Goal: Task Accomplishment & Management: Use online tool/utility

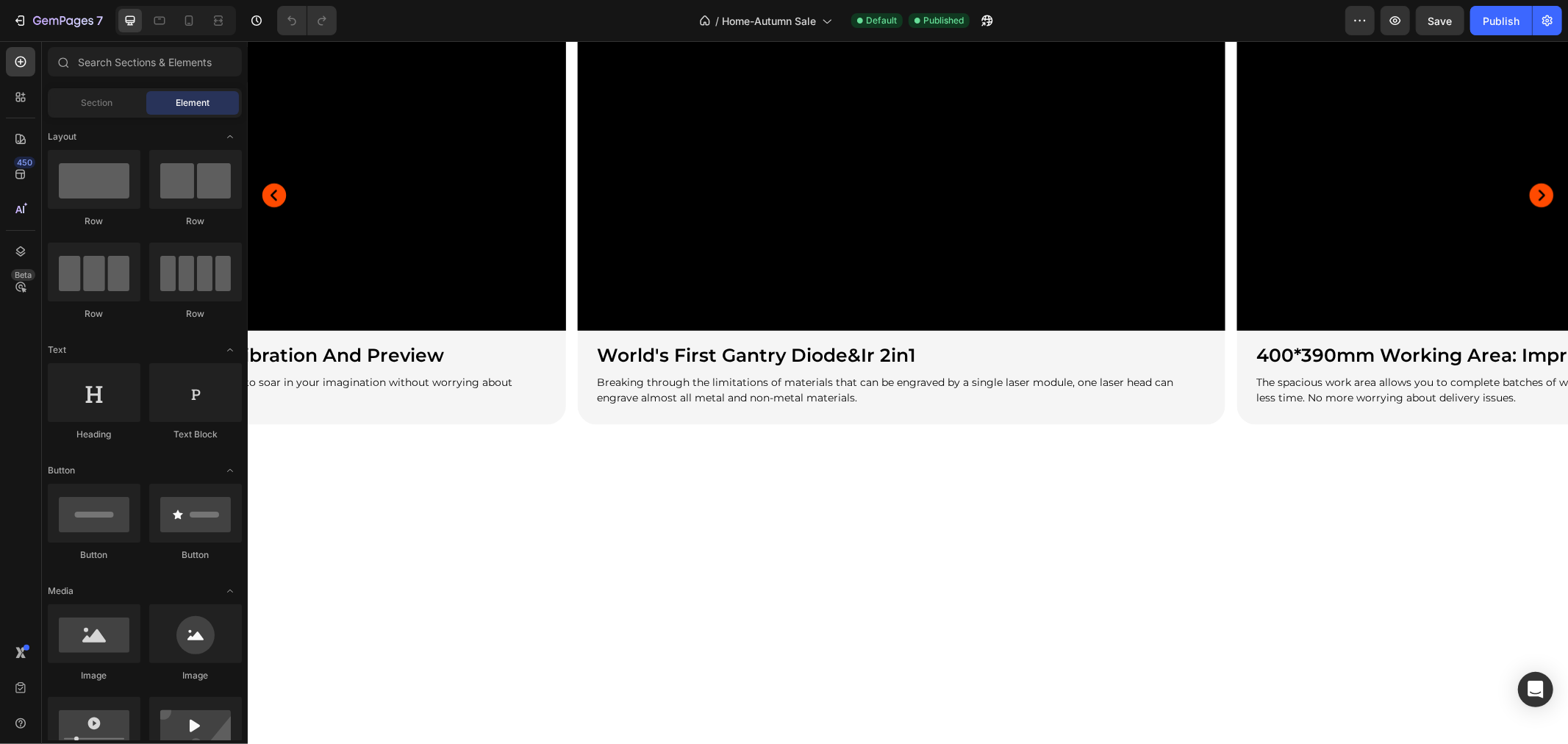
scroll to position [980, 0]
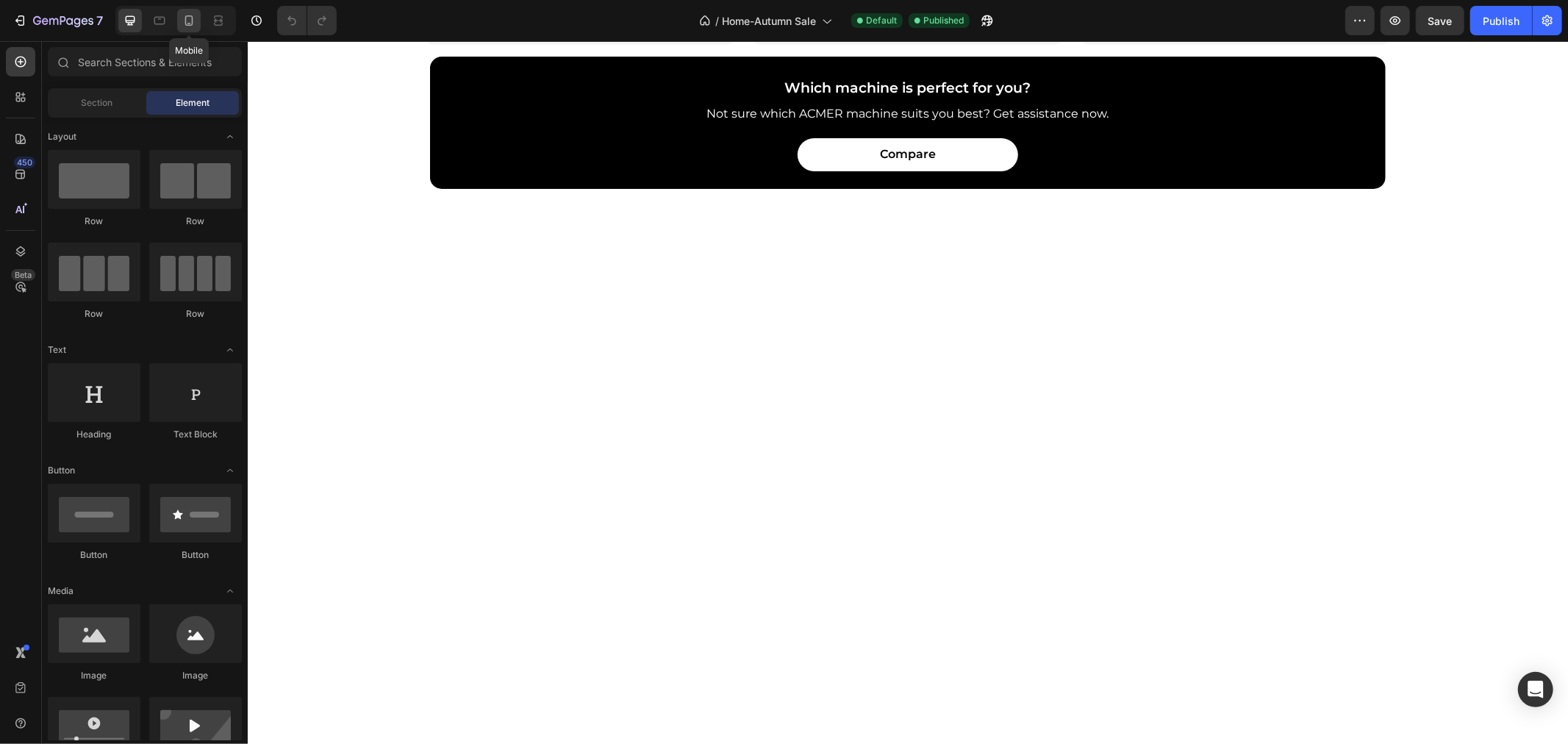
click at [192, 13] on icon at bounding box center [189, 21] width 14 height 14
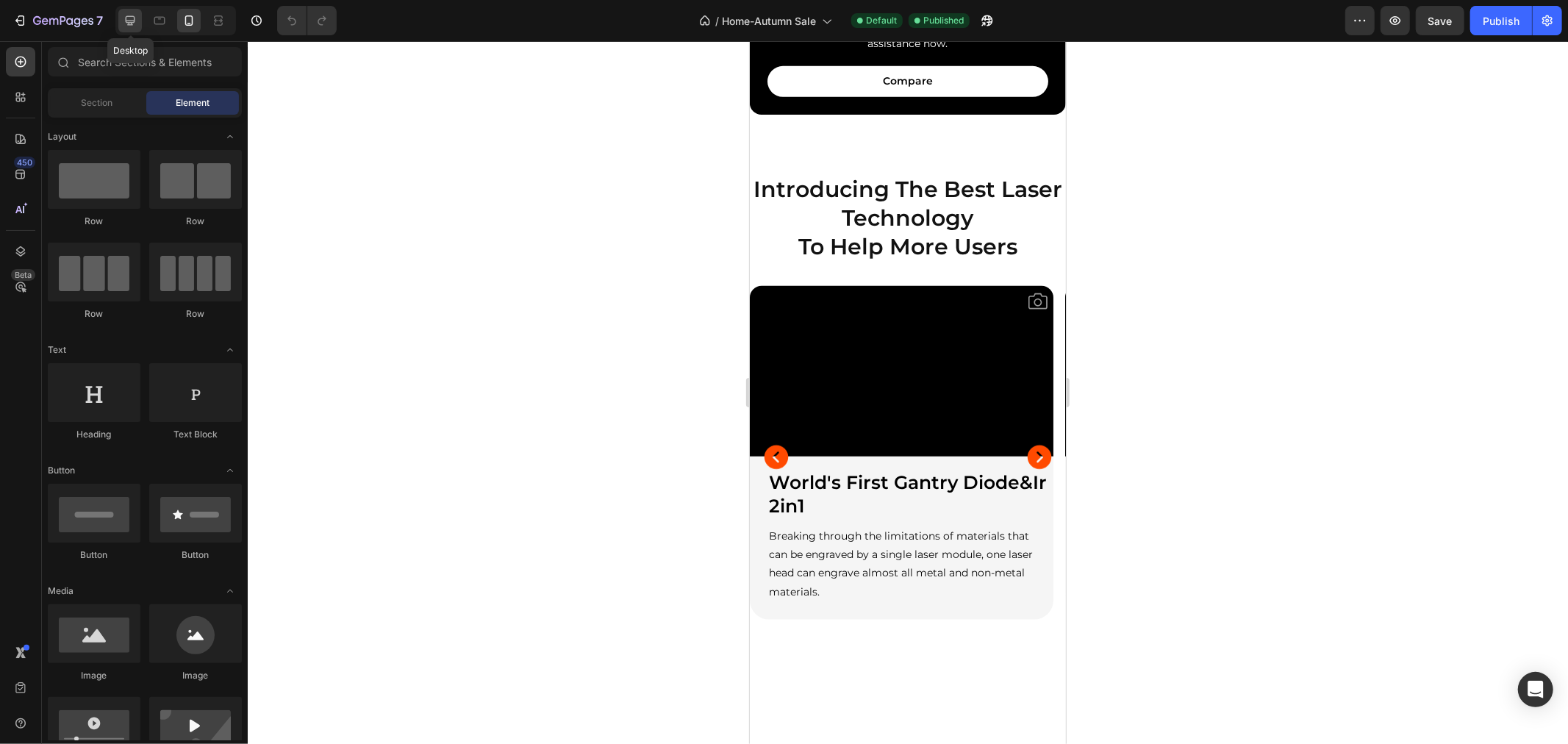
click at [130, 22] on icon at bounding box center [130, 21] width 10 height 10
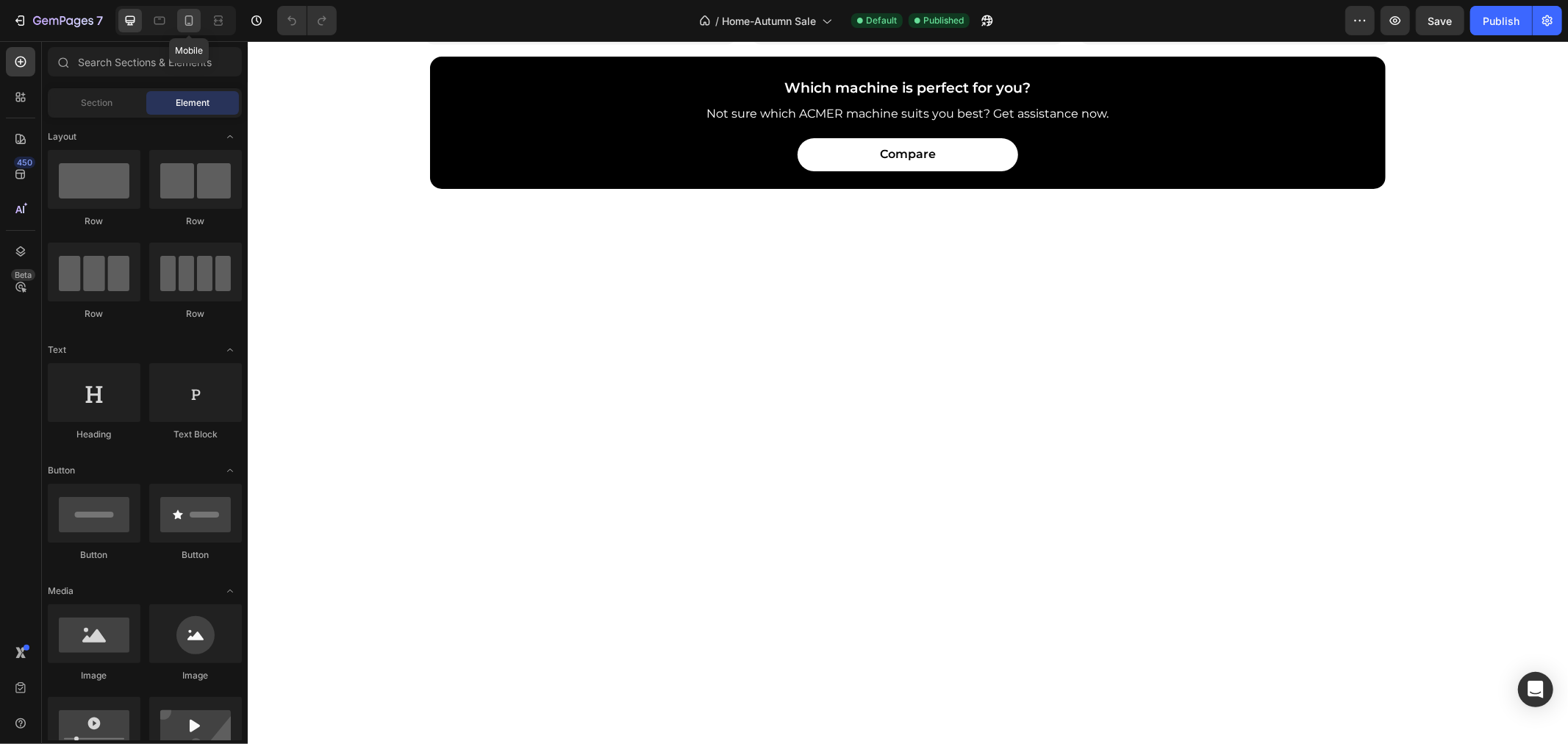
click at [188, 13] on icon at bounding box center [189, 21] width 14 height 14
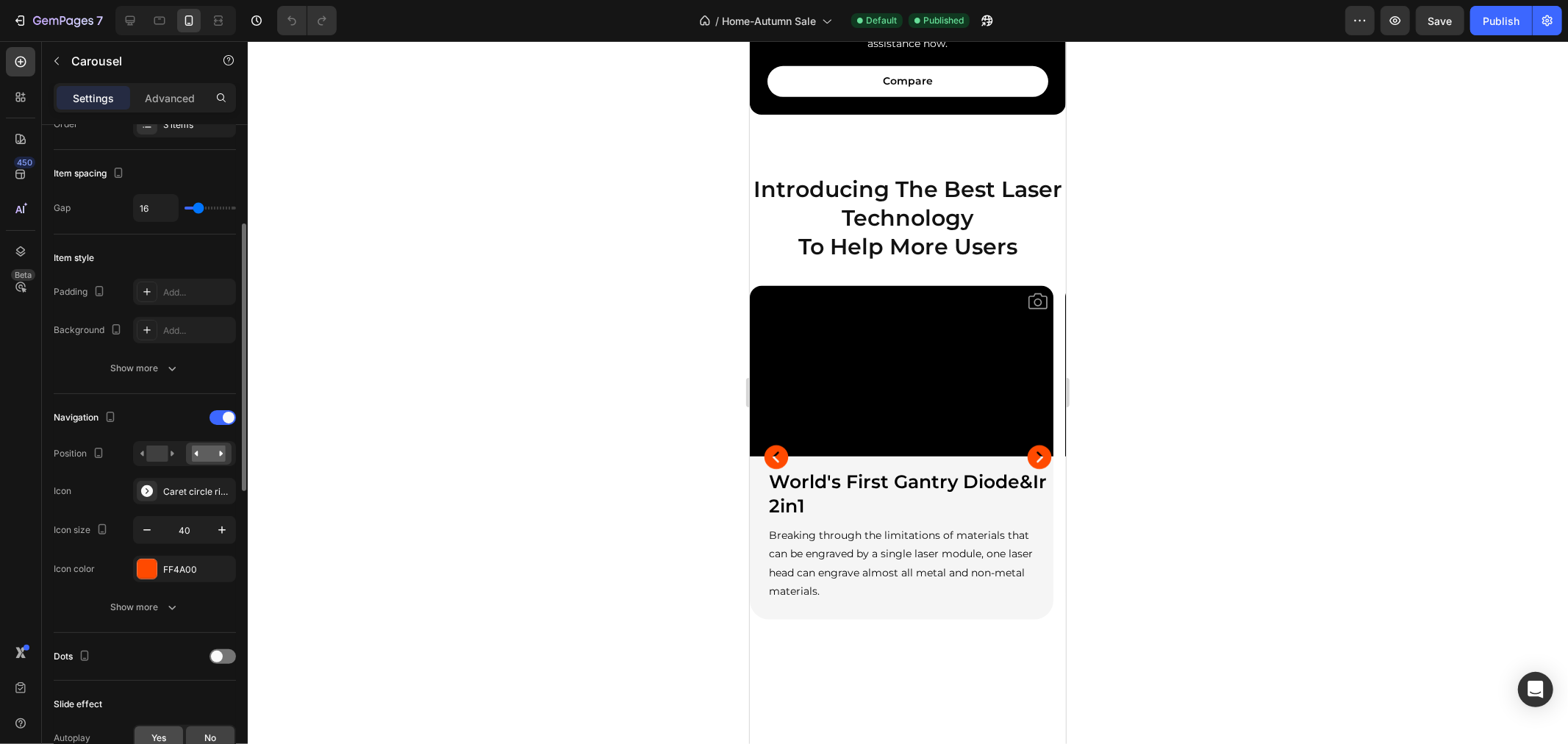
scroll to position [490, 0]
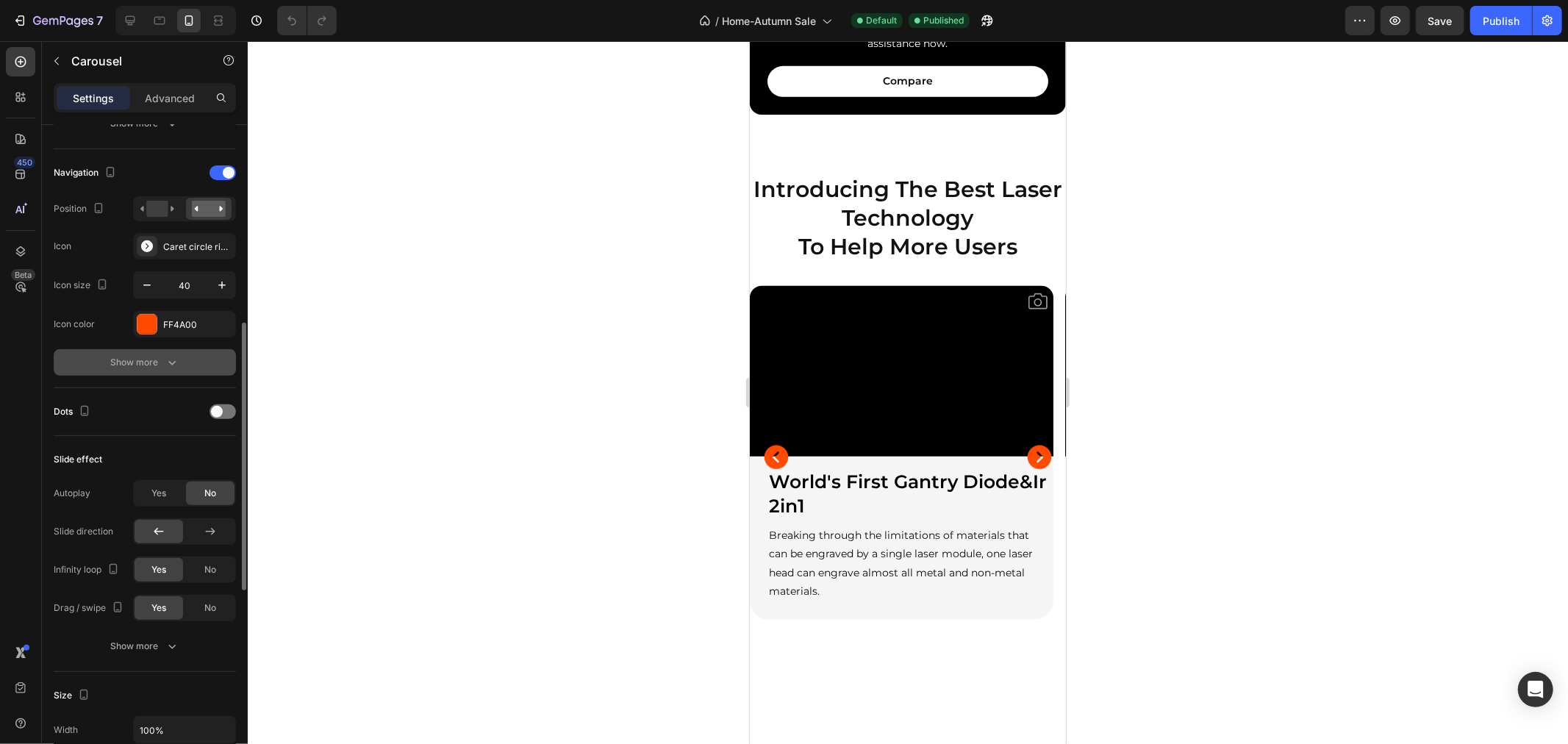
click at [187, 359] on button "Show more" at bounding box center [145, 363] width 183 height 27
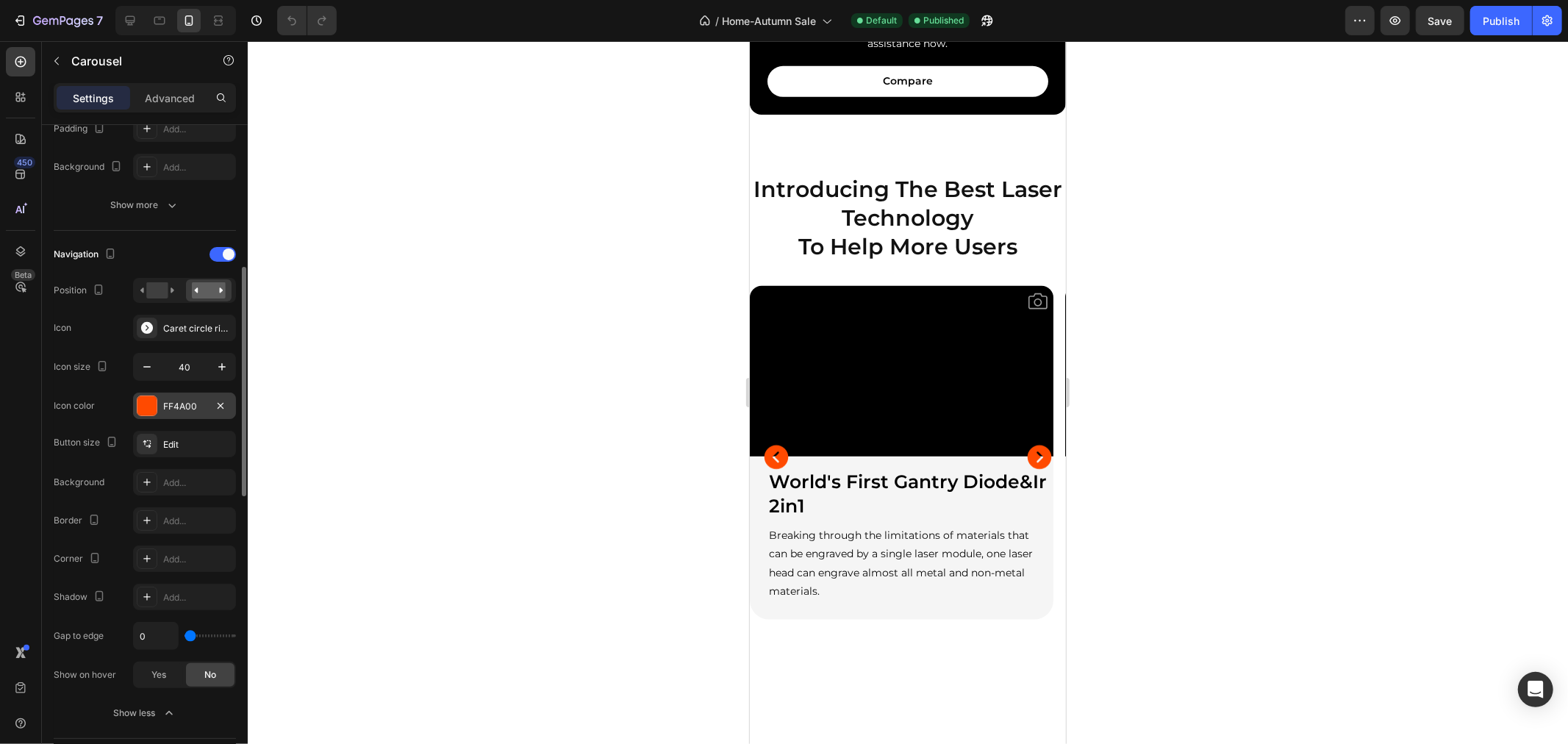
scroll to position [735, 0]
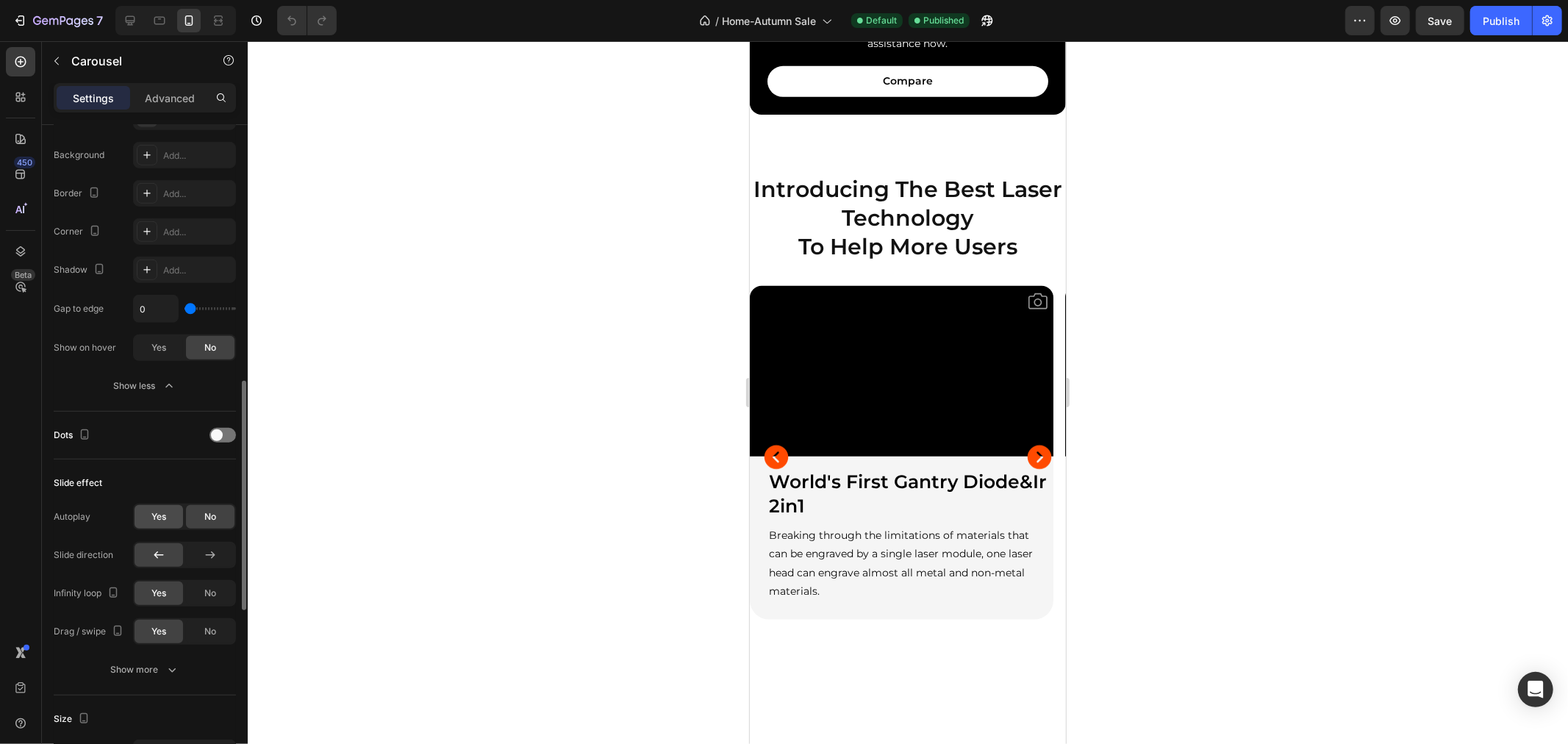
click at [167, 516] on div "Yes" at bounding box center [158, 517] width 48 height 23
type input "2.4s"
type input "2.4"
type input "2.8s"
type input "2.8"
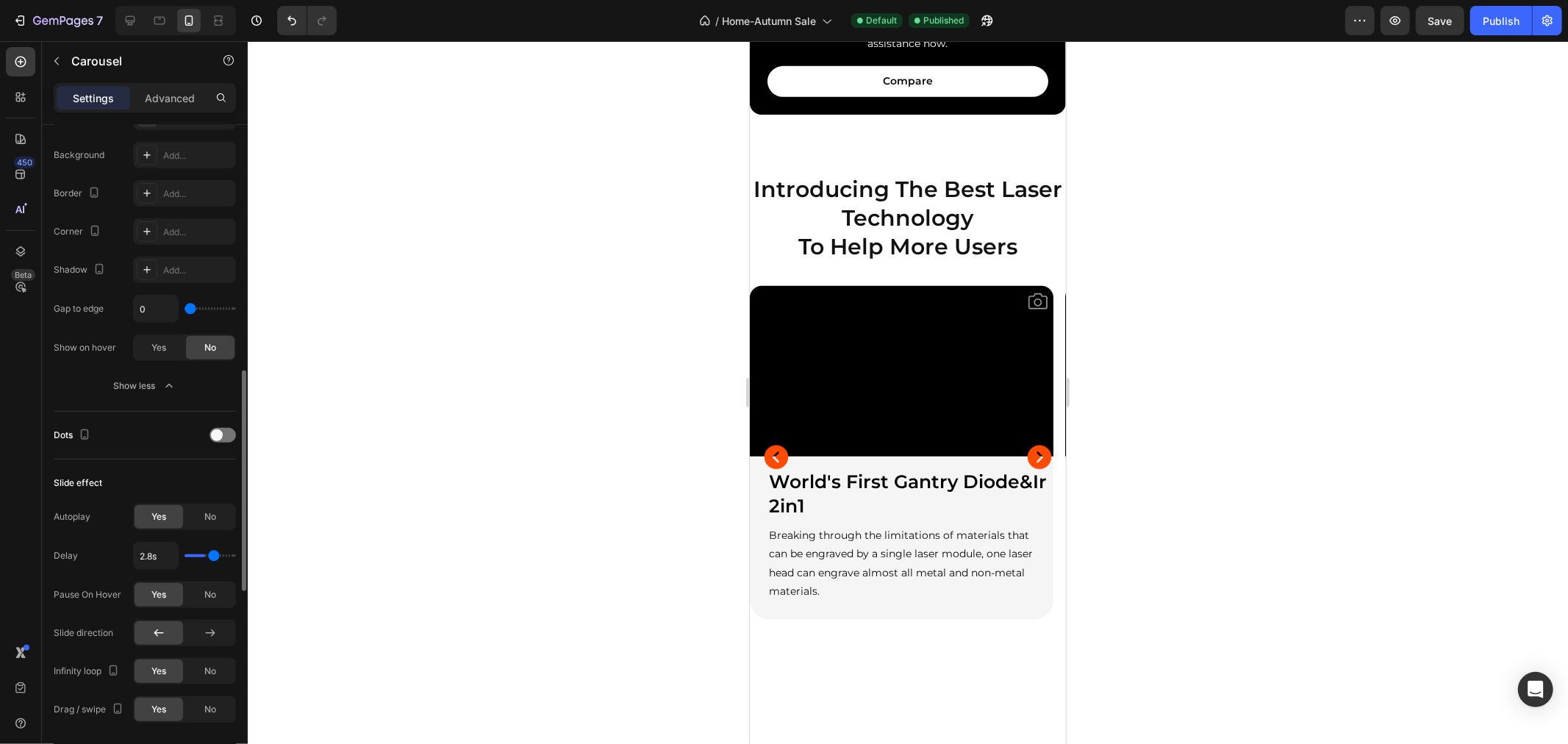
type input "2.9s"
type input "2.9"
type input "3.2s"
type input "3.2"
type input "3.1s"
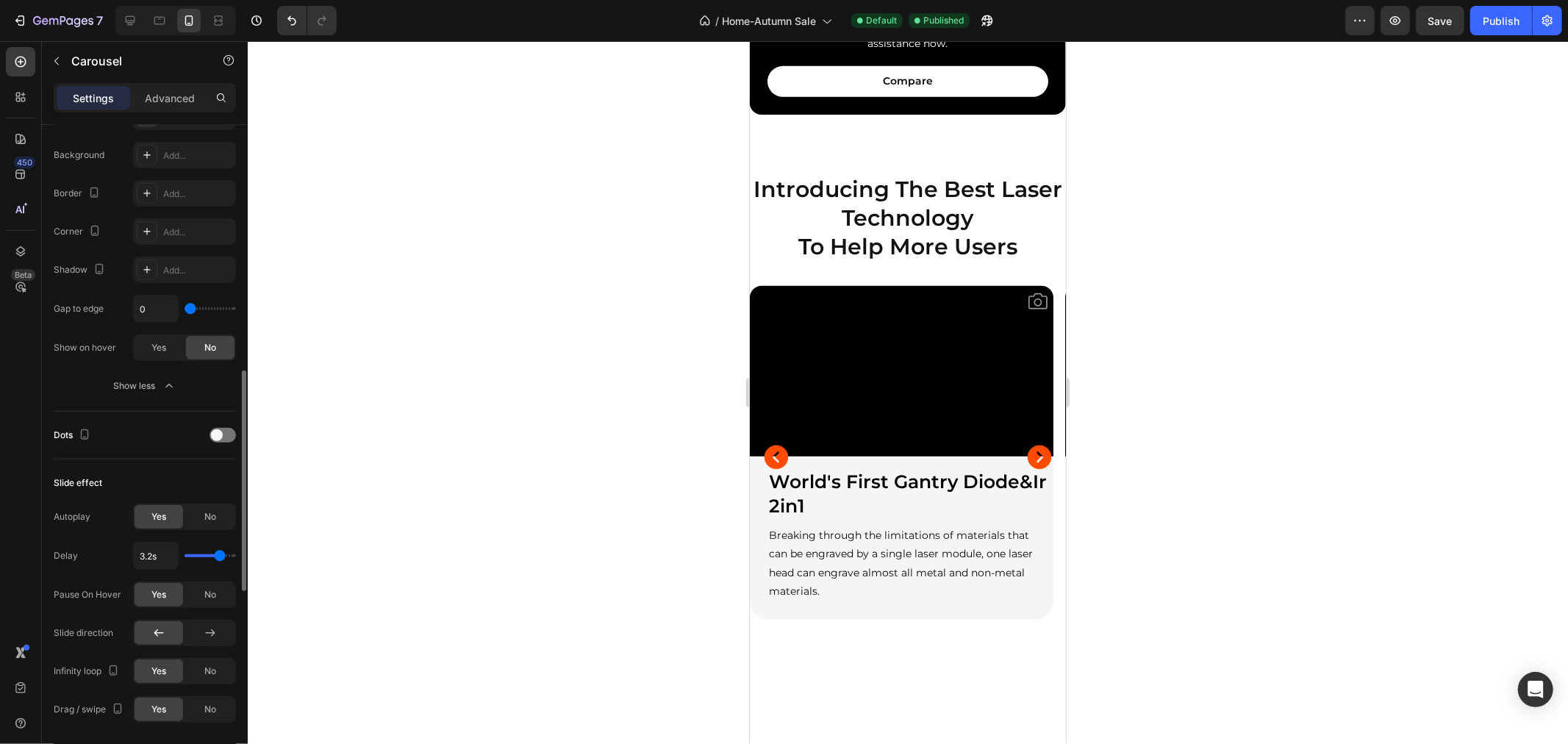
type input "3.1"
type input "2.9s"
type input "2.9"
type input "3s"
type input "3"
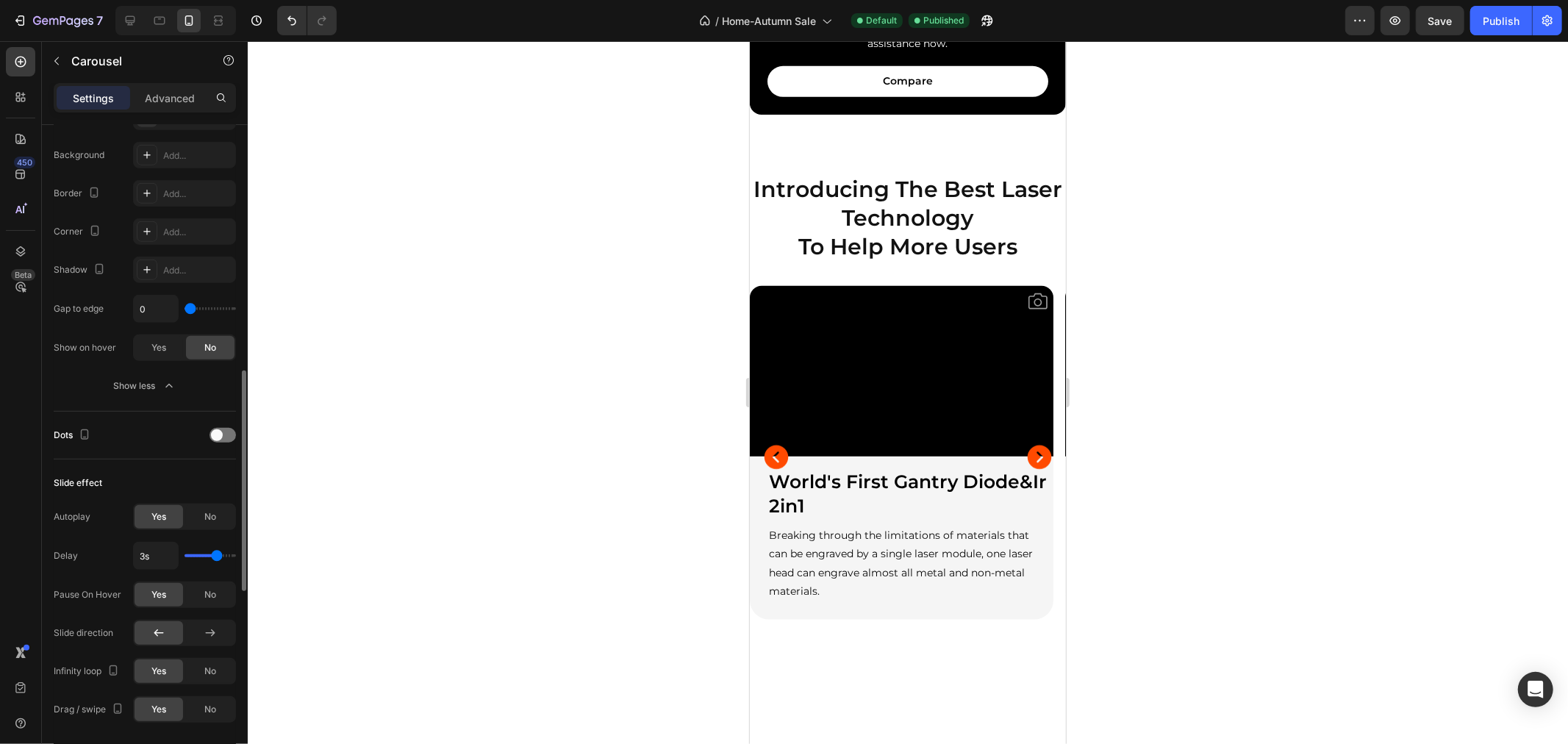
type input "3.1s"
type input "3.1"
type input "3s"
drag, startPoint x: 202, startPoint y: 554, endPoint x: 216, endPoint y: 555, distance: 14.0
type input "3"
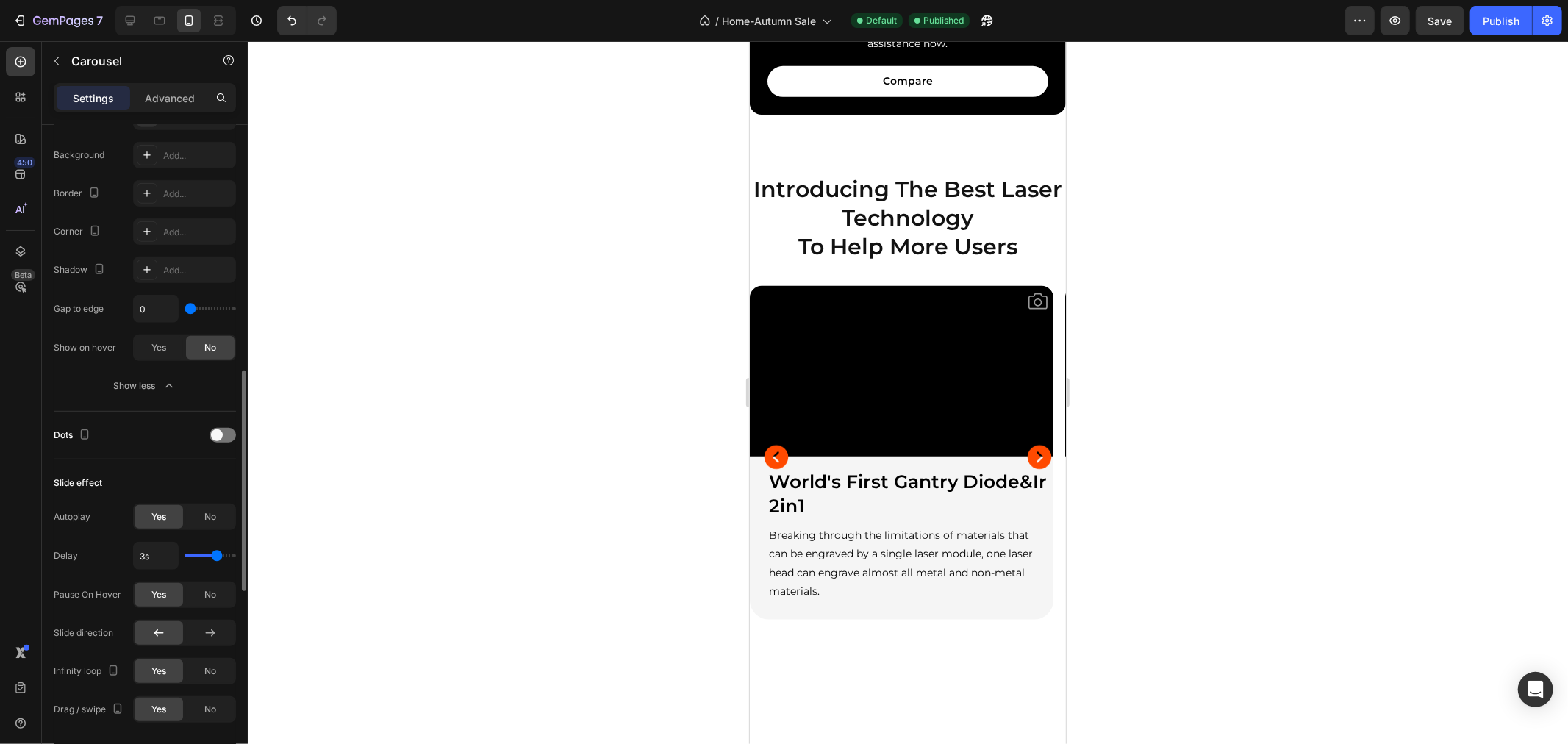
click at [216, 555] on input "range" at bounding box center [209, 555] width 51 height 3
click at [204, 672] on span "No" at bounding box center [209, 671] width 12 height 13
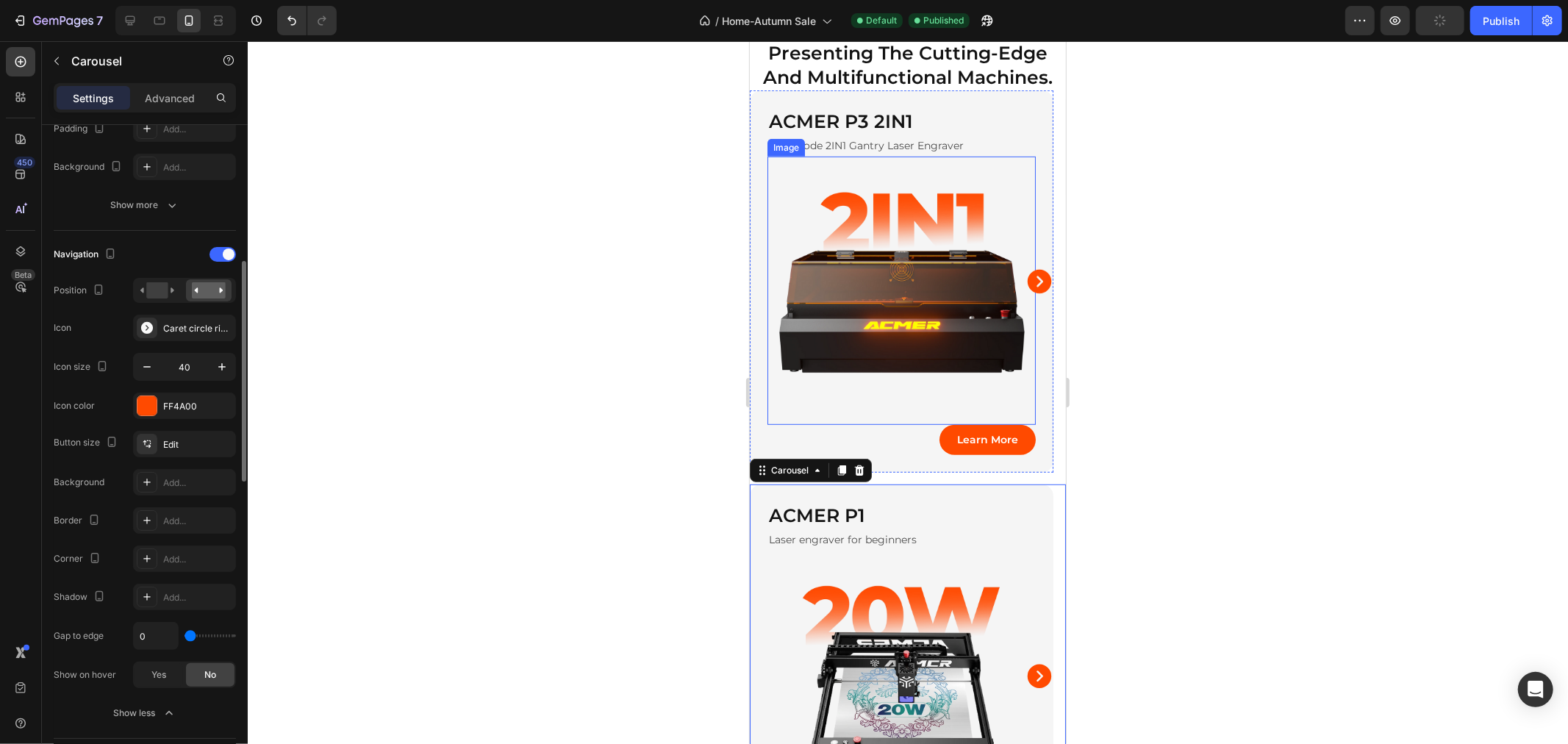
scroll to position [571, 0]
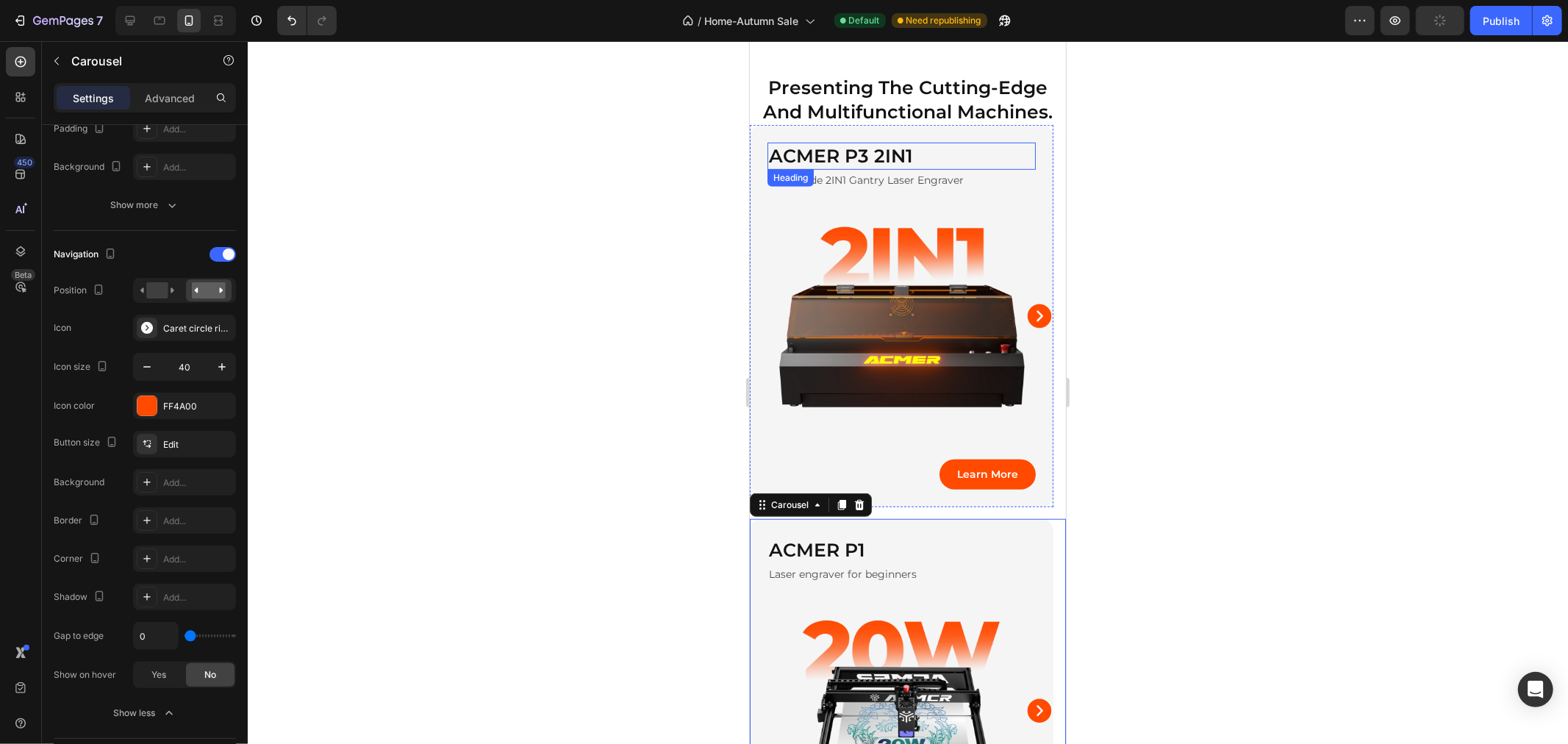
click at [776, 140] on div "Row" at bounding box center [764, 133] width 31 height 18
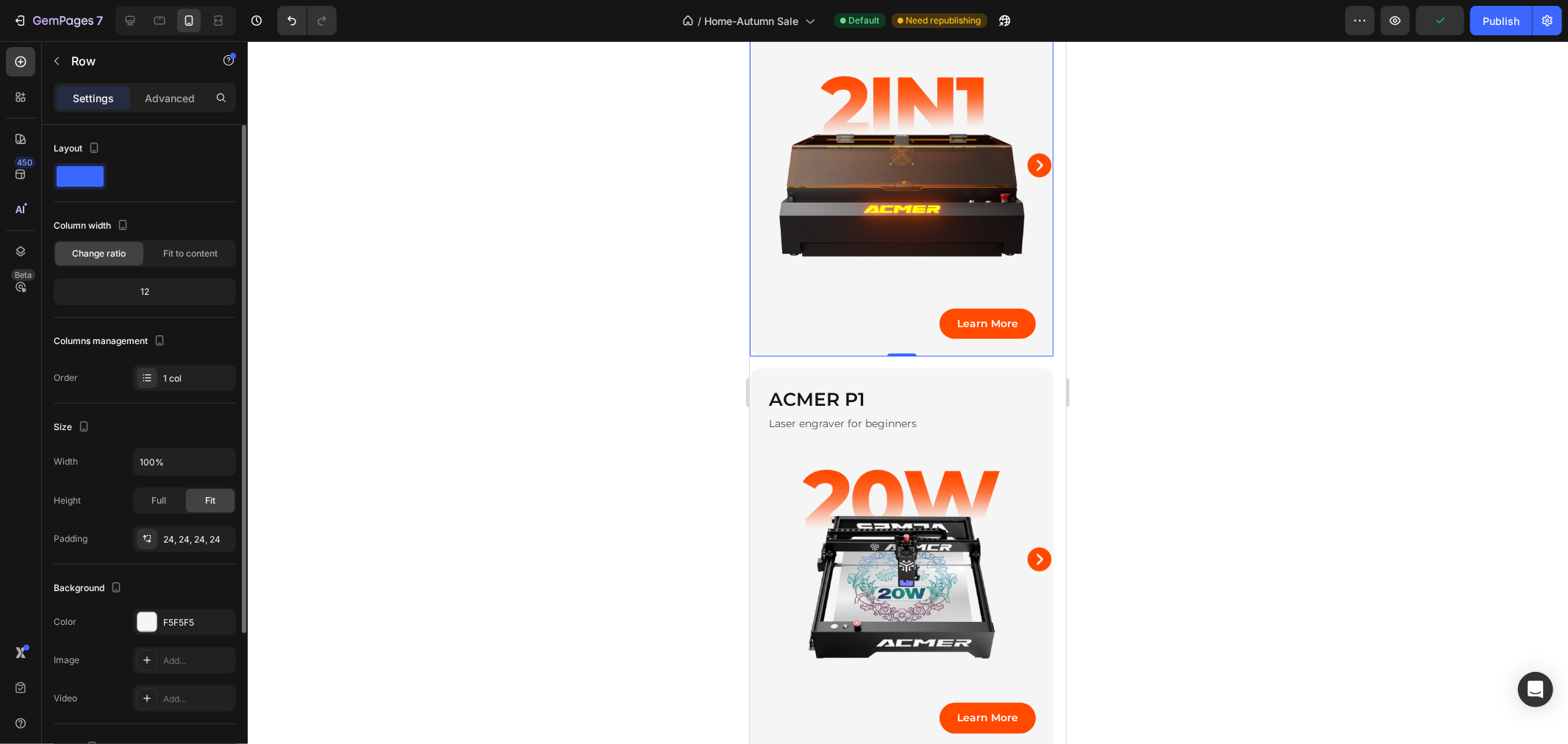
click at [776, 140] on img at bounding box center [900, 174] width 268 height 269
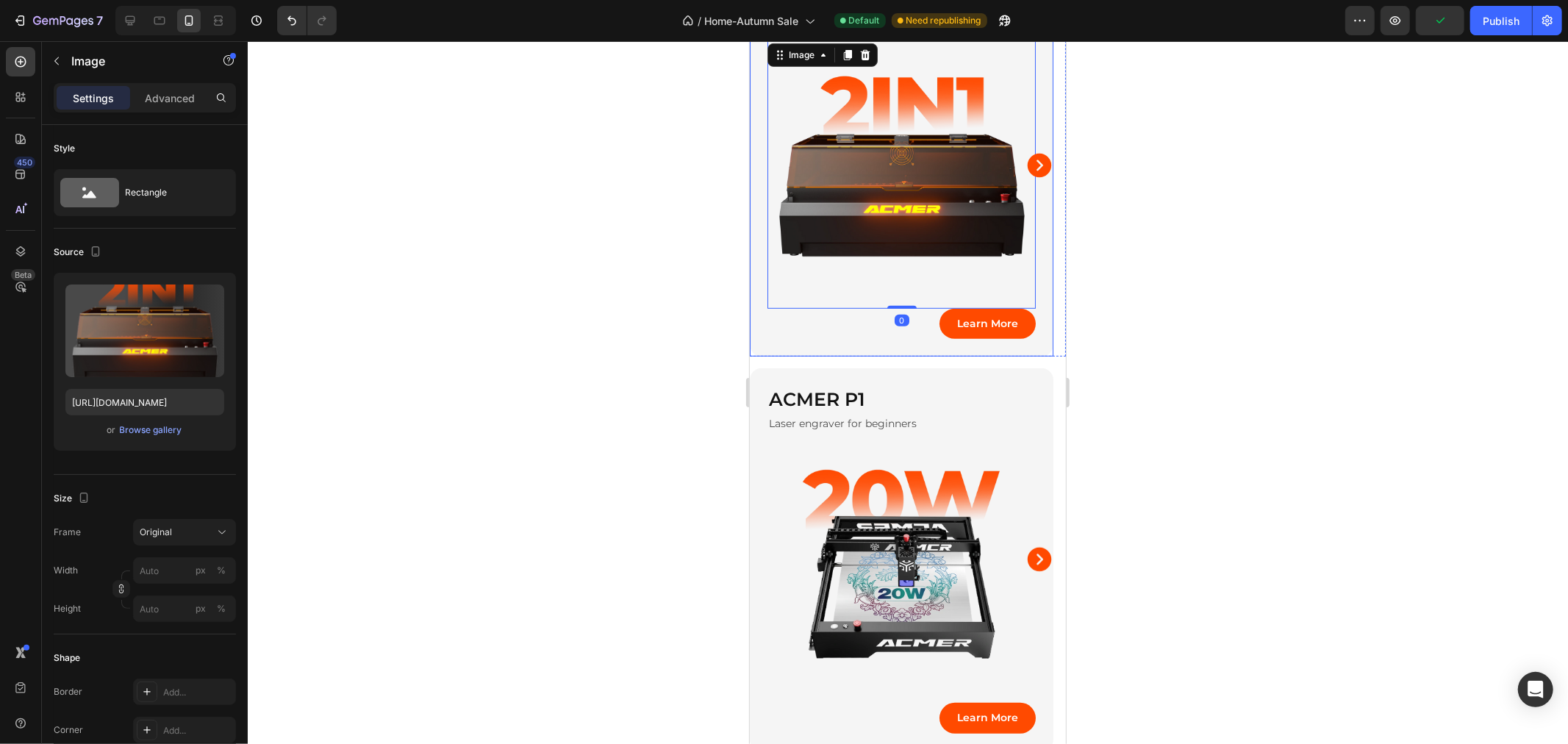
click at [749, 167] on div "ACMER P3 2IN1 Heading IR & Diode 2IN1 Gantry Laser Engraver Text Block Image 0 …" at bounding box center [900, 164] width 303 height 382
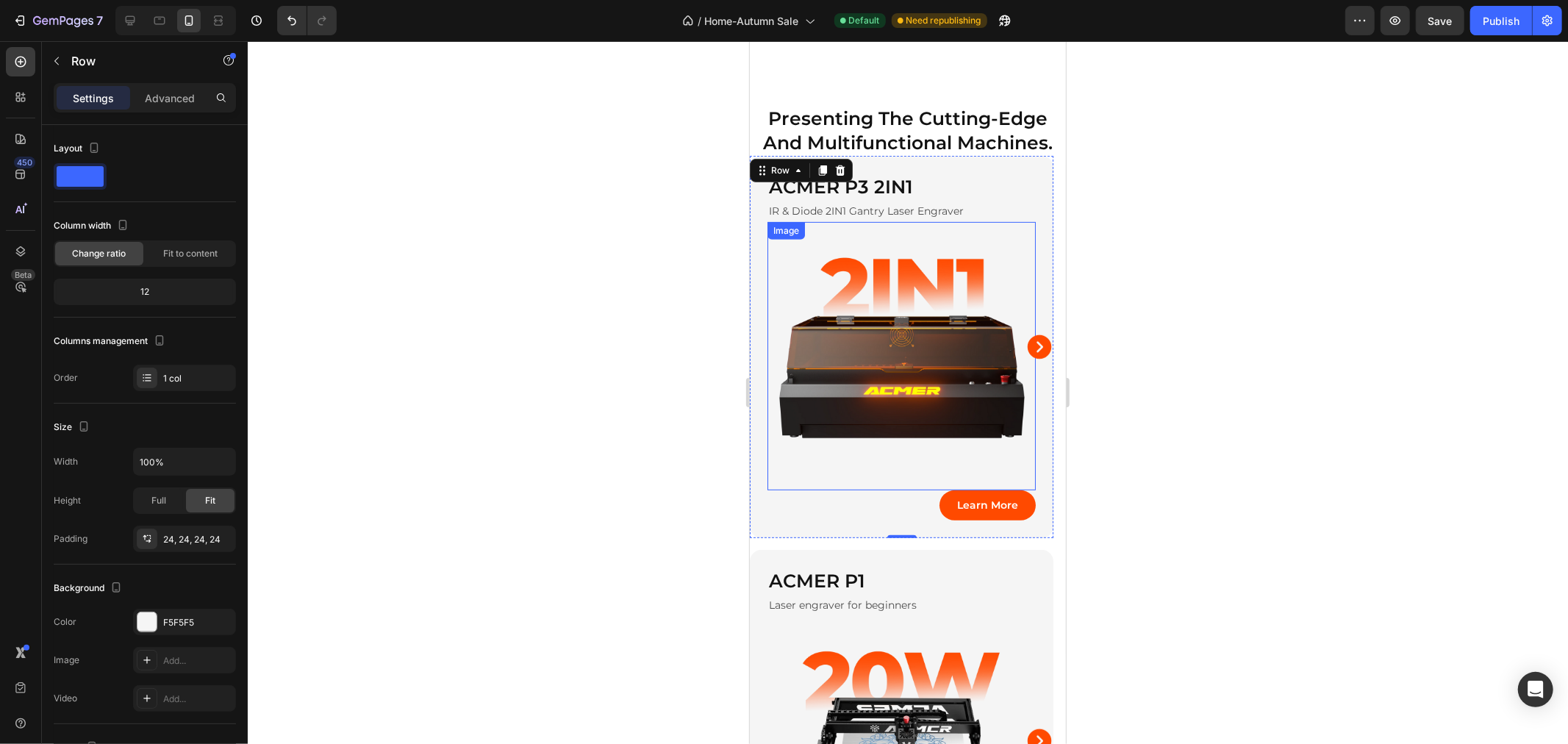
scroll to position [163, 0]
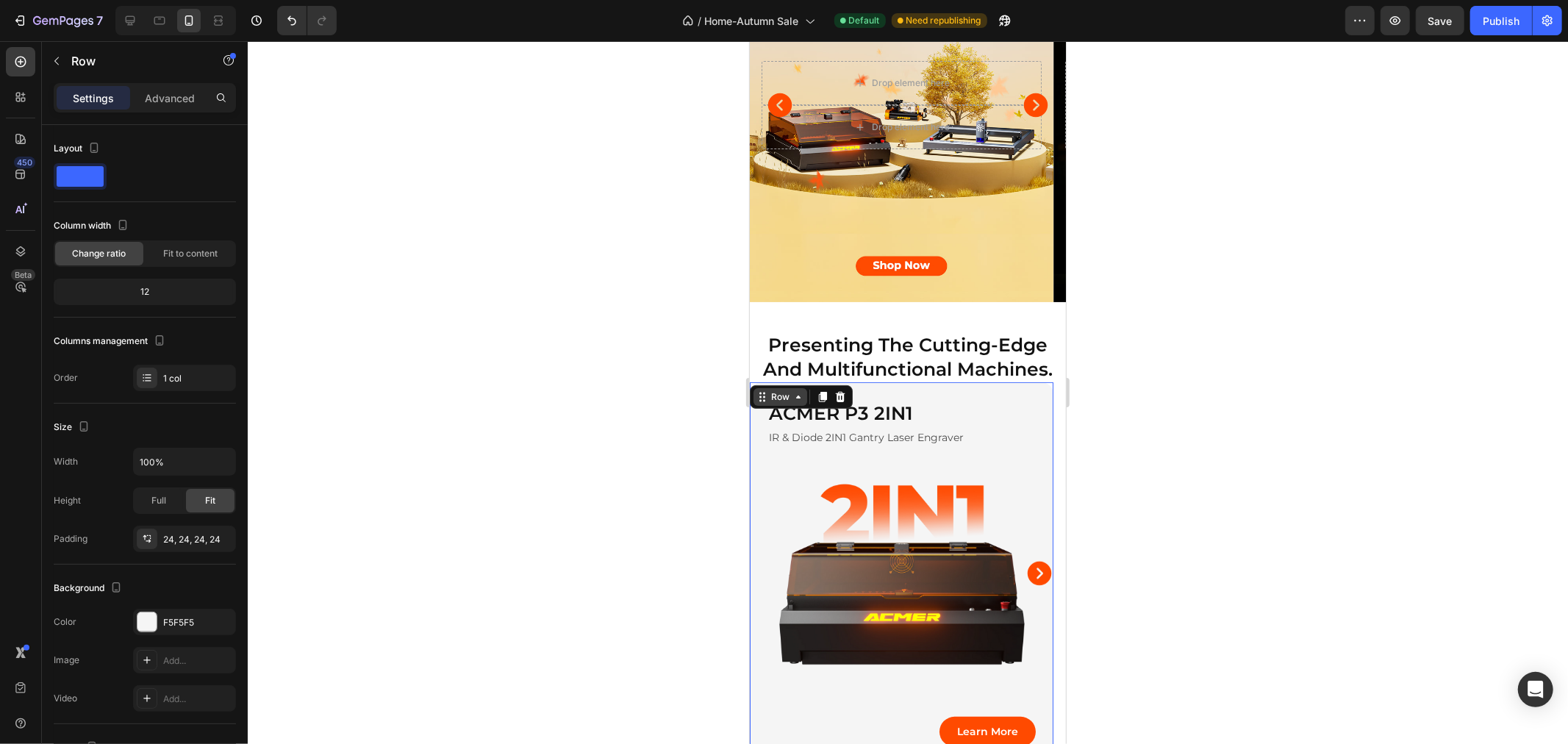
click at [773, 389] on div "Row" at bounding box center [779, 396] width 24 height 13
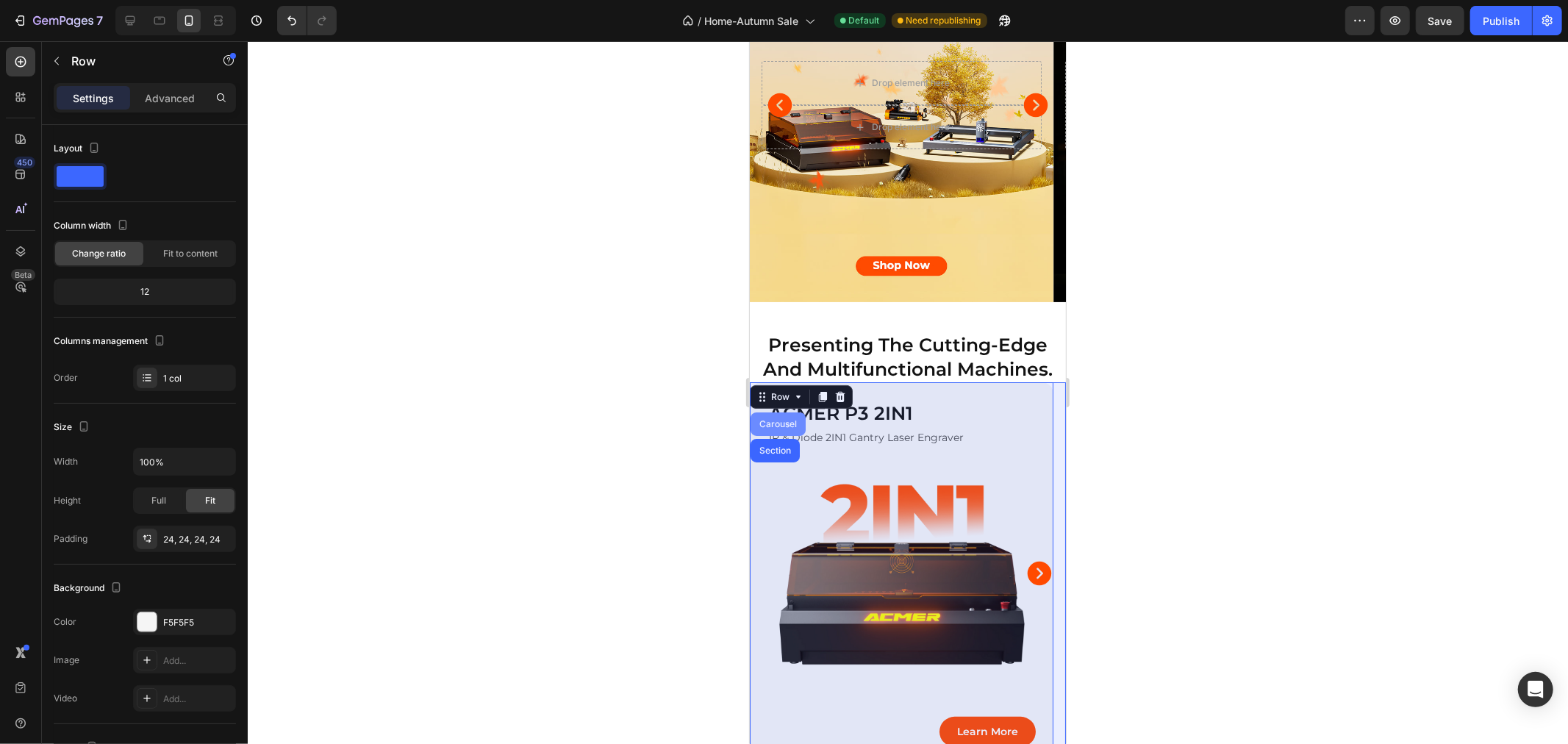
drag, startPoint x: 788, startPoint y: 415, endPoint x: 1126, endPoint y: 502, distance: 349.0
click at [788, 415] on div "Carousel" at bounding box center [778, 423] width 55 height 23
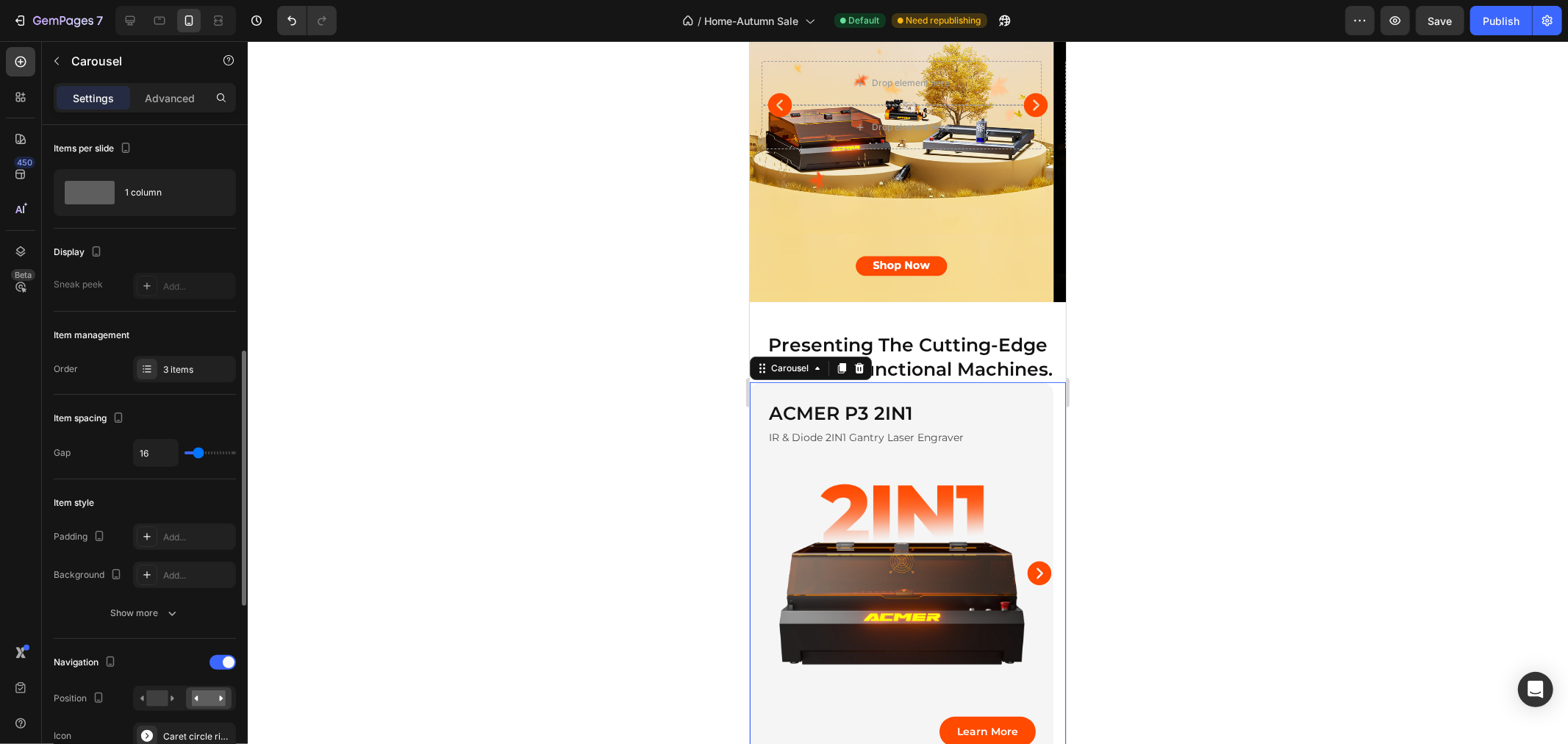
scroll to position [327, 0]
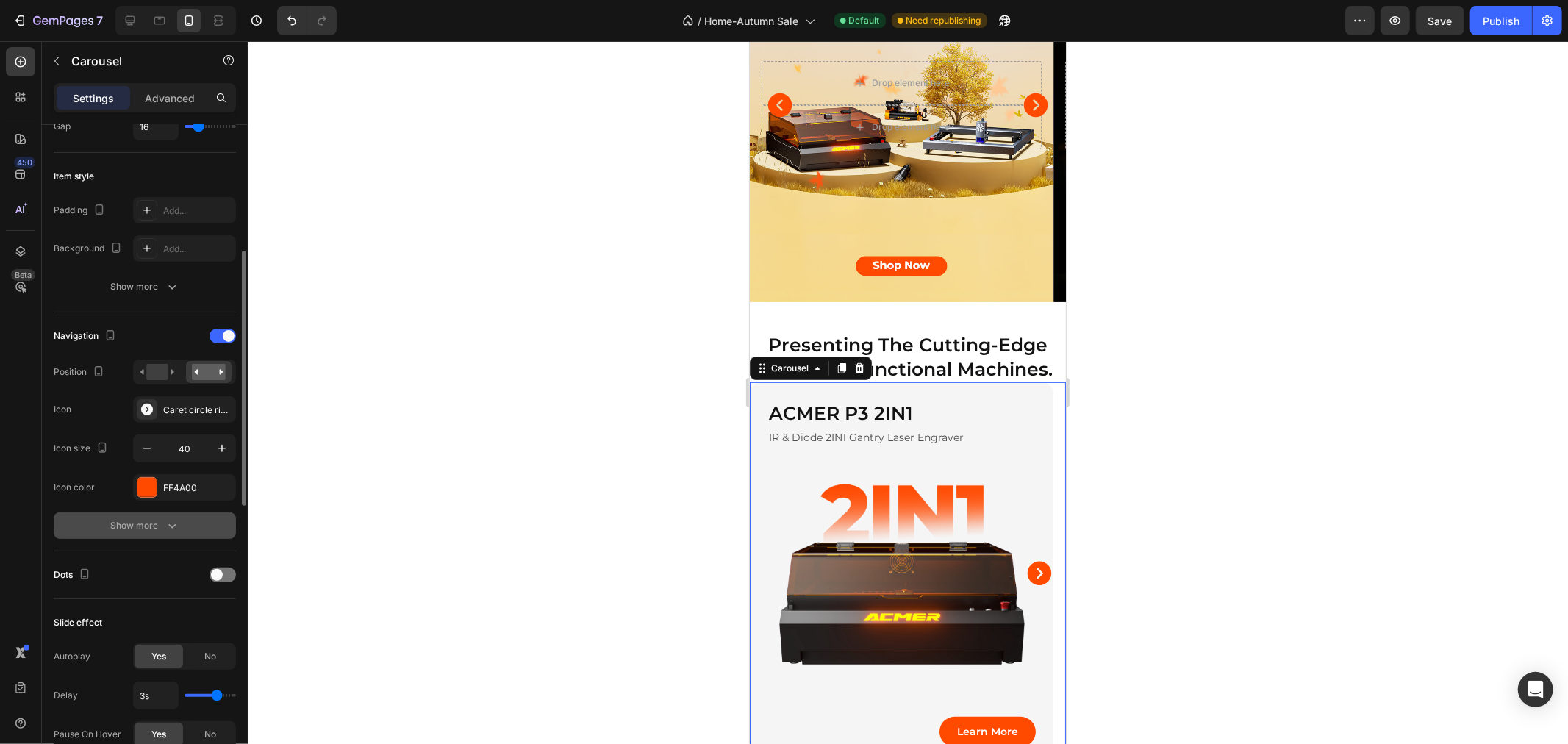
click at [151, 517] on button "Show more" at bounding box center [145, 526] width 183 height 27
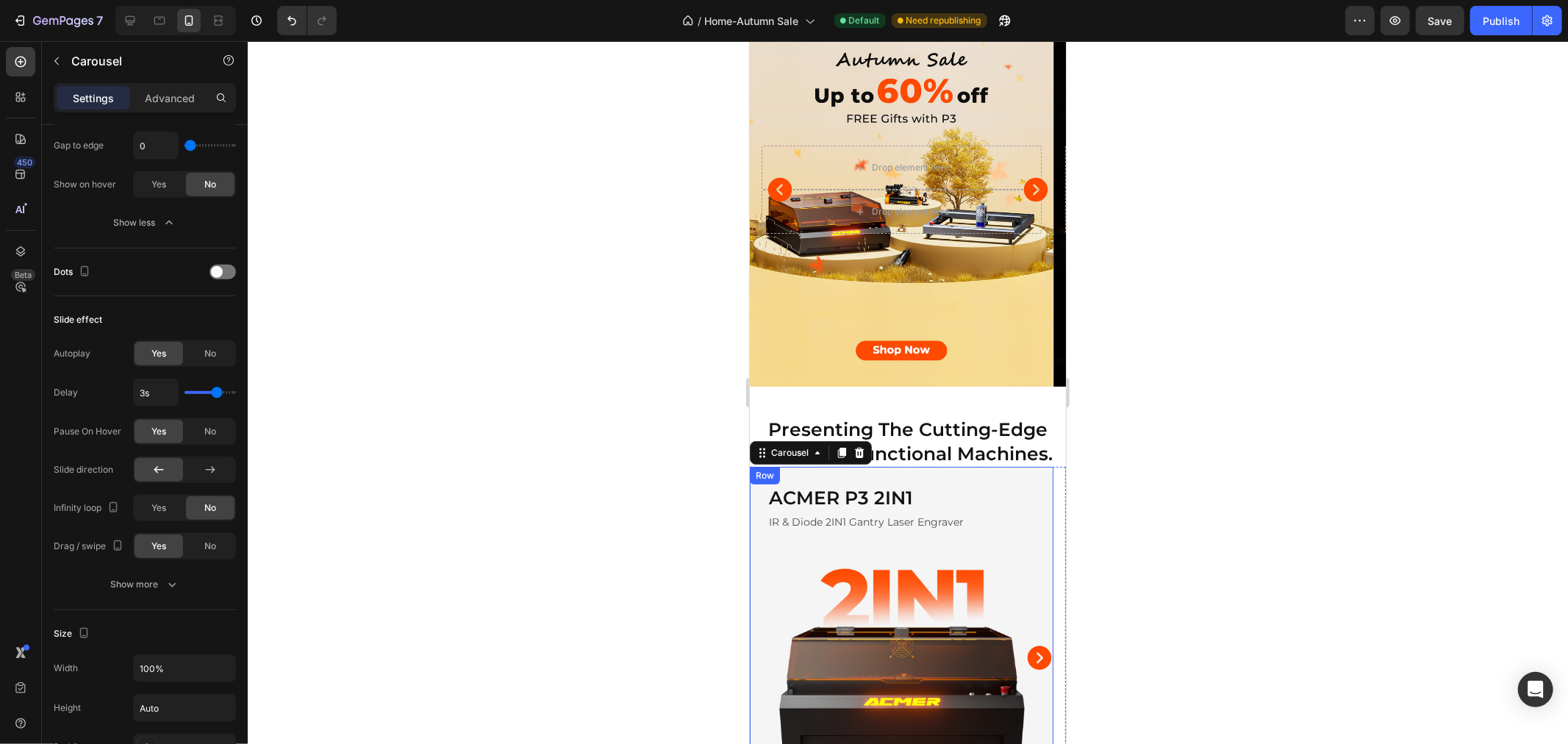
scroll to position [0, 0]
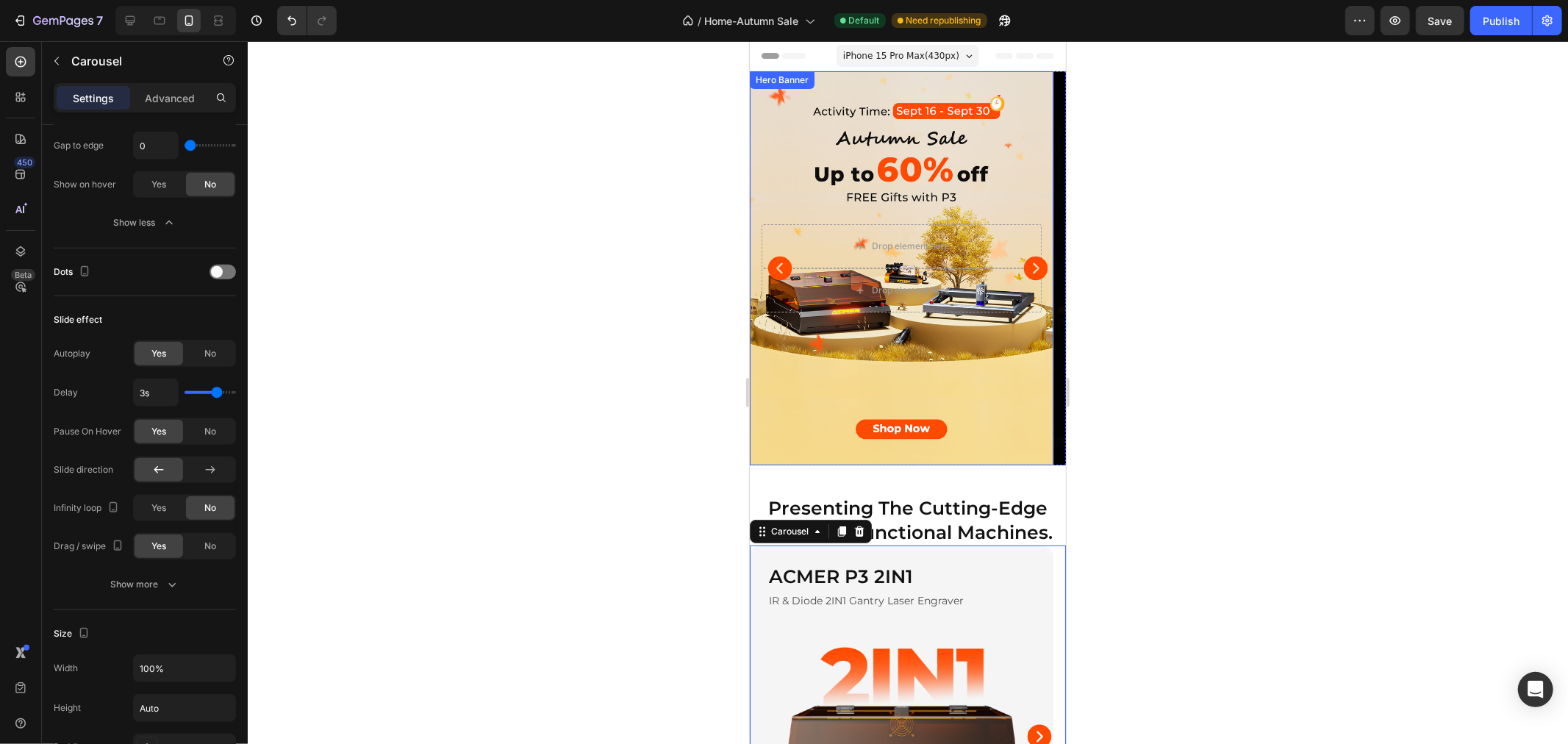
click at [797, 108] on div "Background Image" at bounding box center [900, 268] width 303 height 394
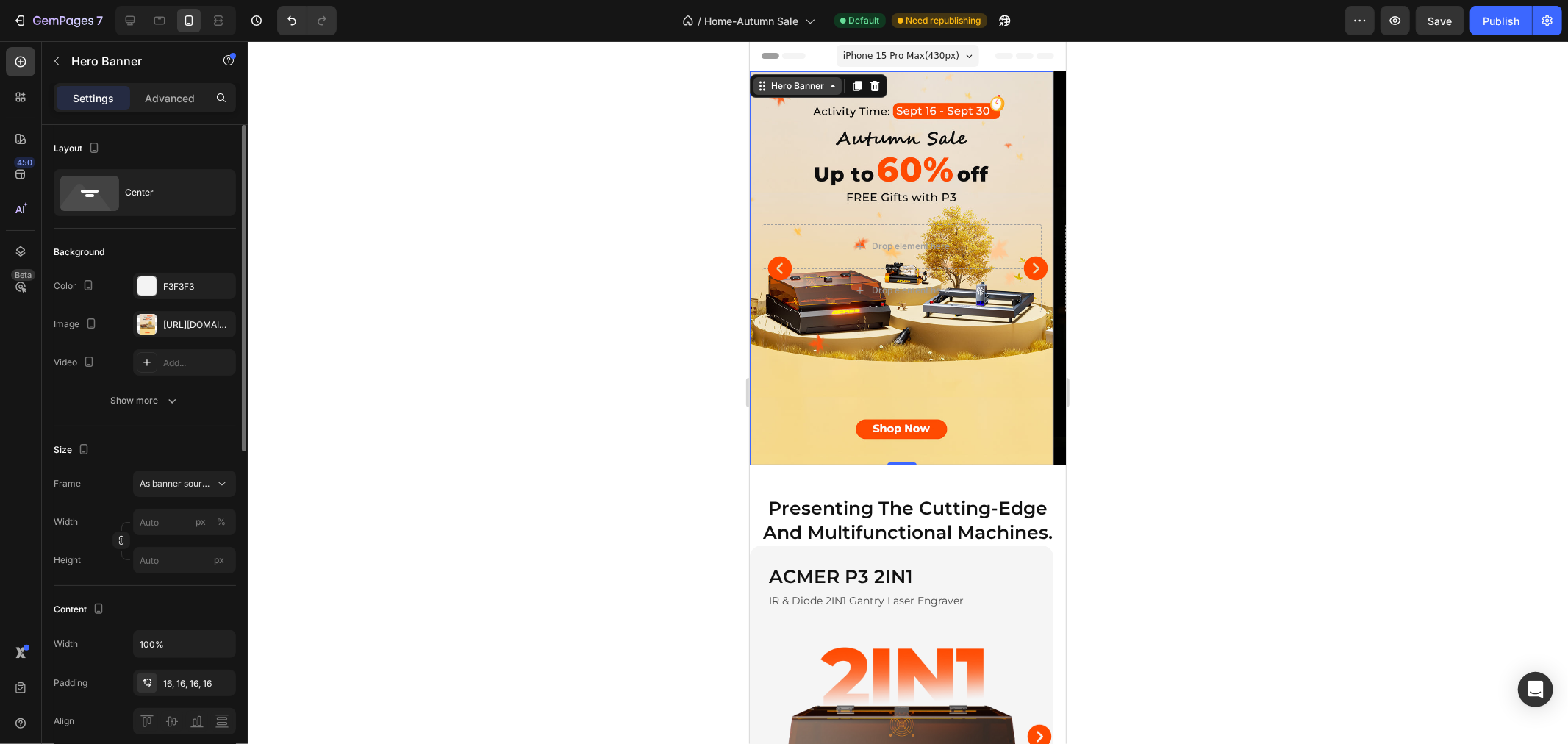
click at [782, 84] on div "Hero Banner" at bounding box center [797, 85] width 59 height 13
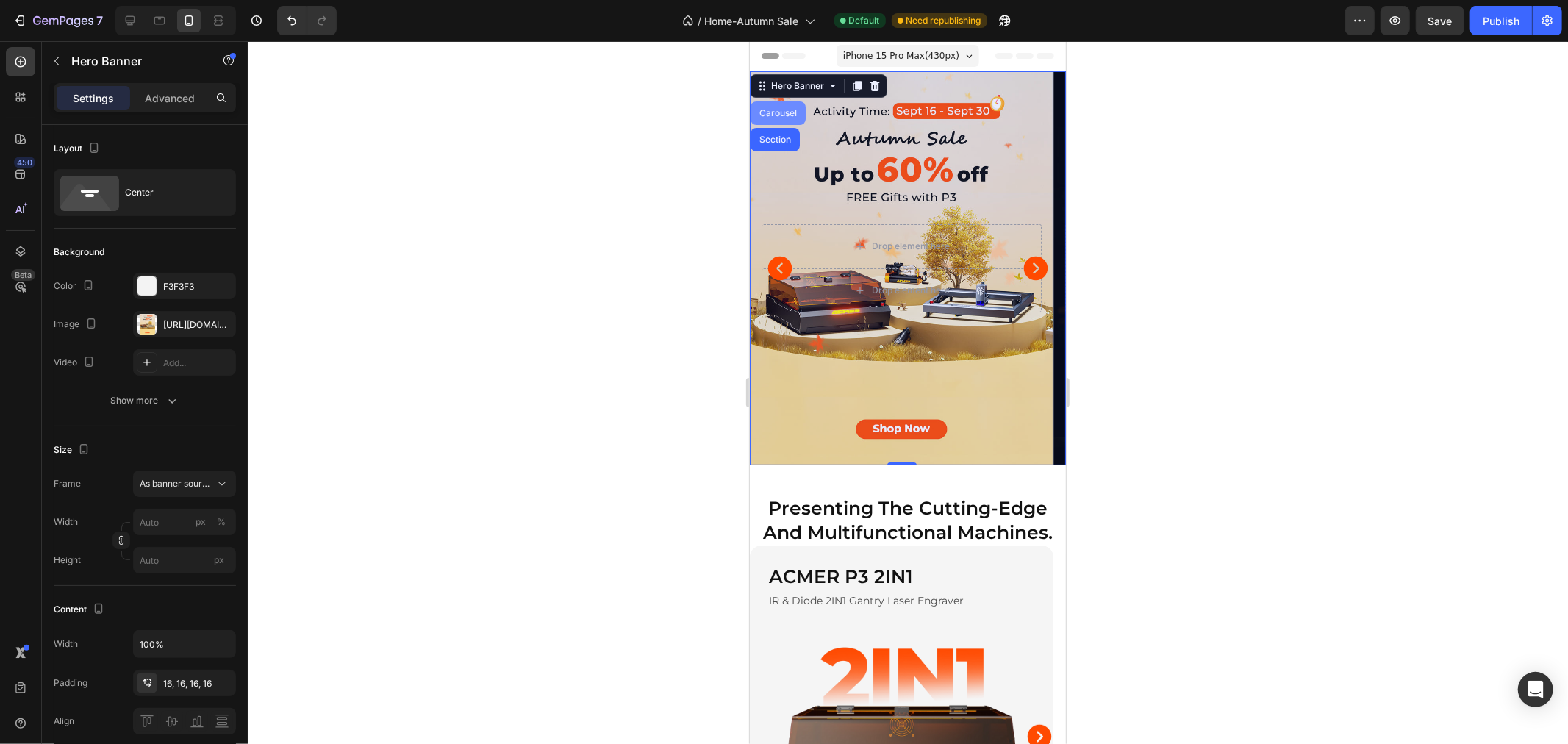
click at [777, 107] on div "Carousel" at bounding box center [778, 113] width 55 height 23
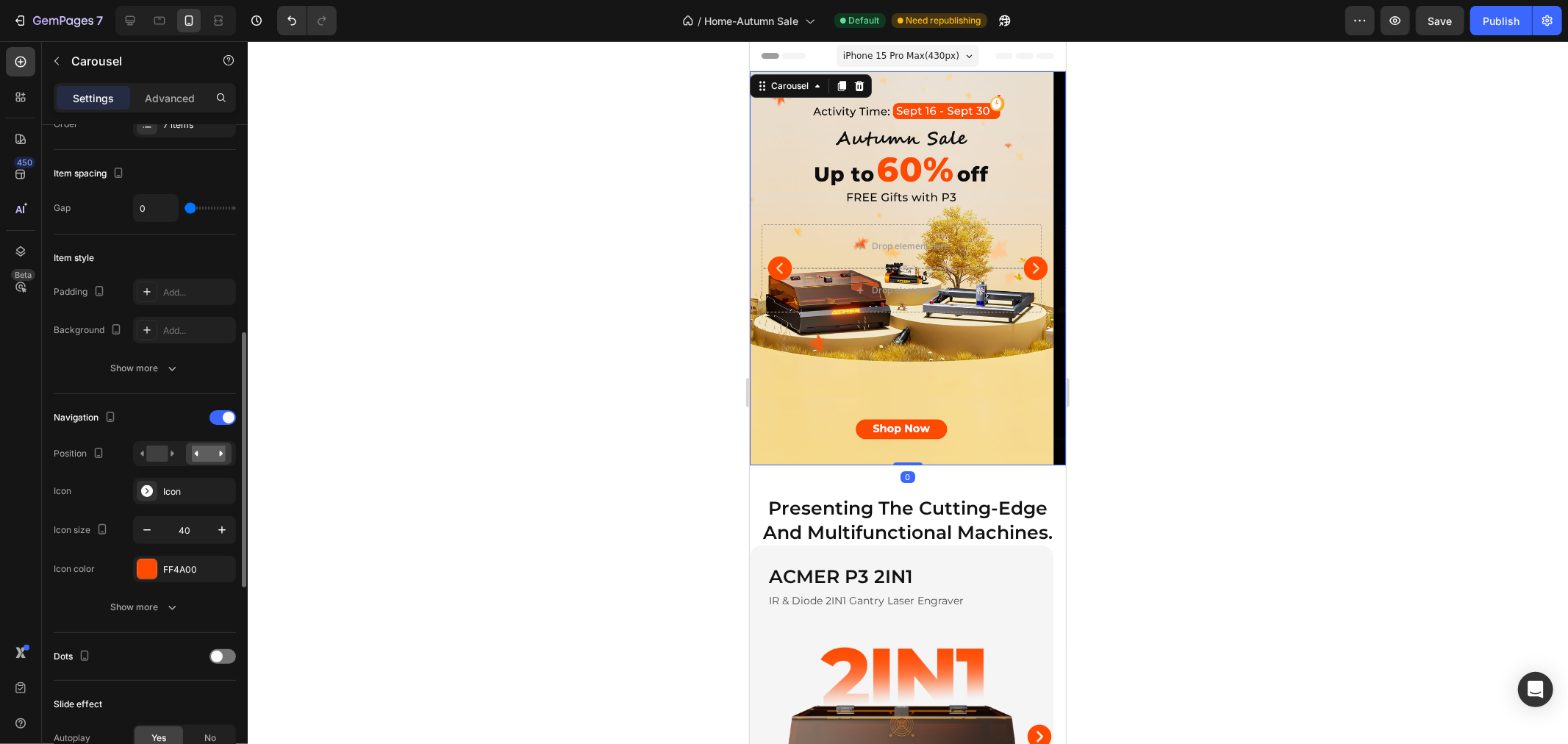
scroll to position [408, 0]
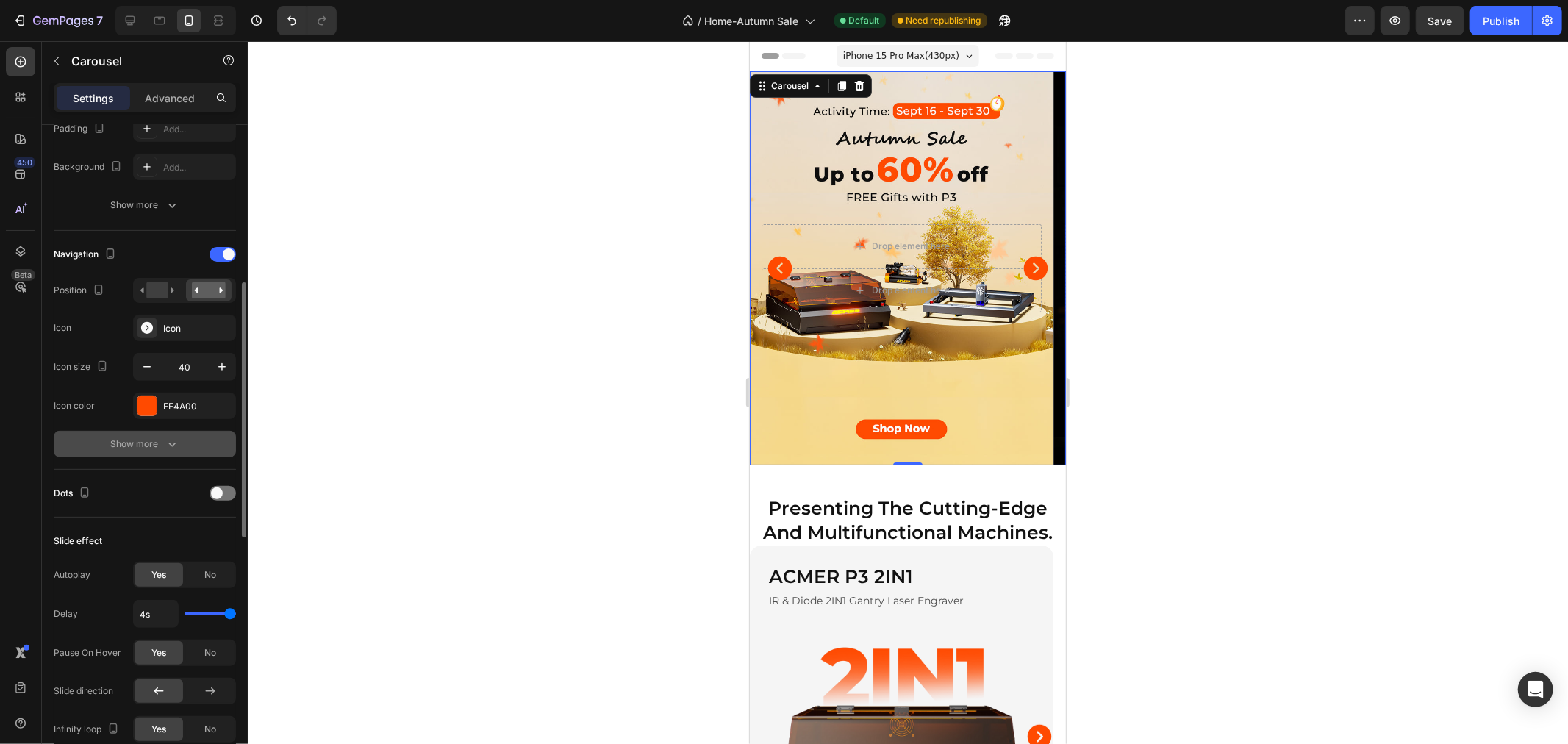
click at [144, 432] on button "Show more" at bounding box center [145, 444] width 183 height 27
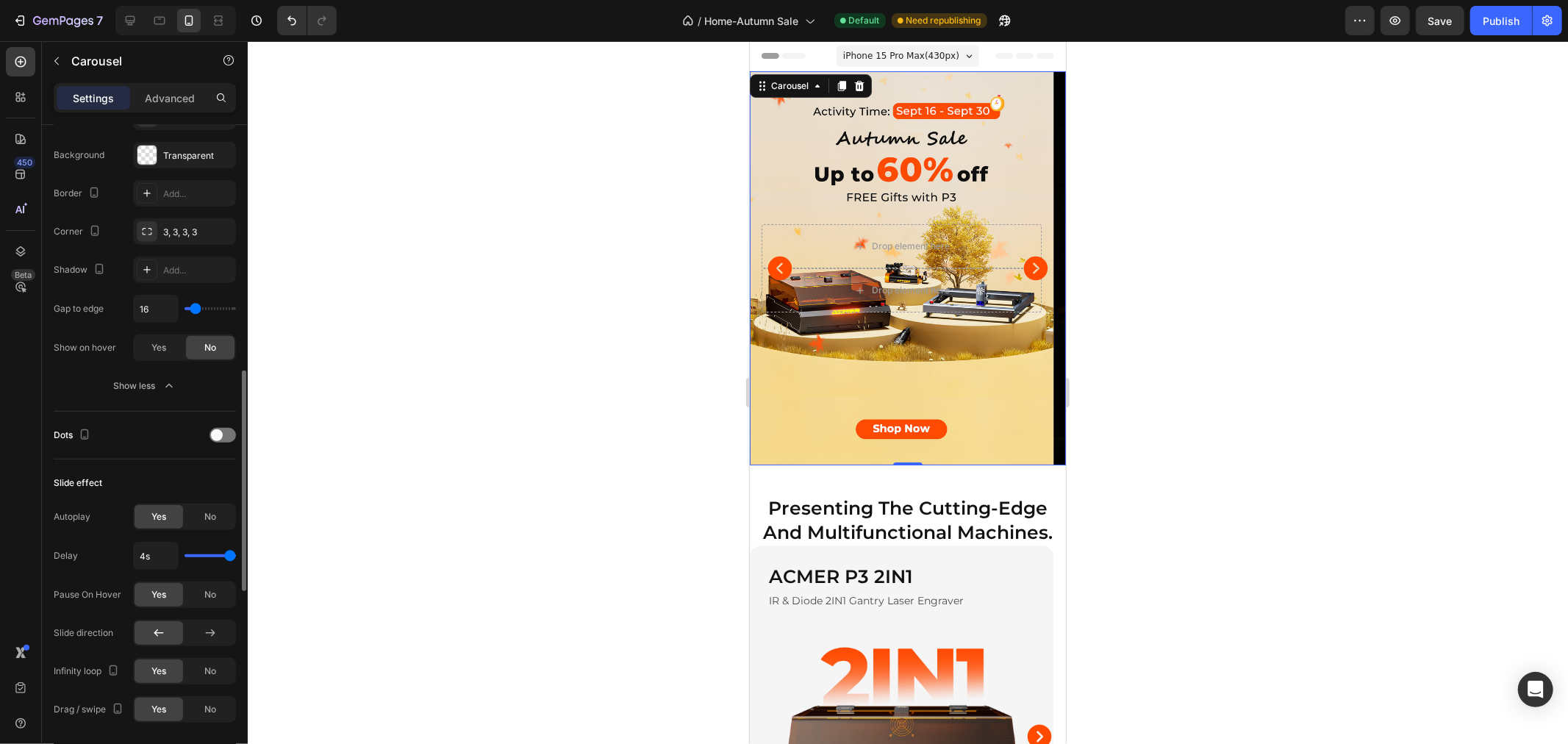
scroll to position [898, 0]
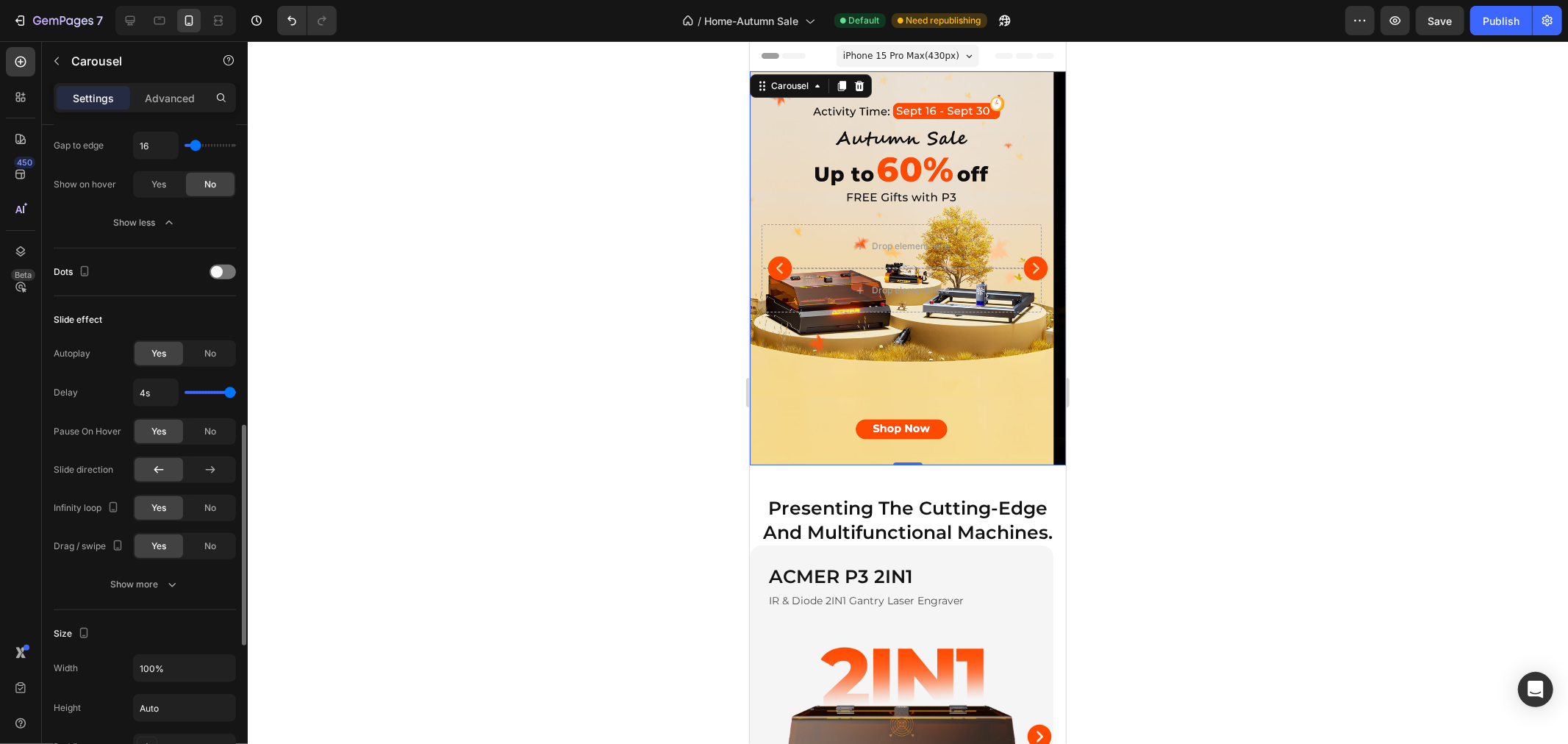
click at [231, 391] on input "range" at bounding box center [209, 392] width 51 height 3
click at [209, 500] on div "No" at bounding box center [210, 508] width 48 height 23
click at [165, 504] on span "Yes" at bounding box center [158, 508] width 14 height 13
click at [1486, 30] on button "Publish" at bounding box center [1500, 21] width 62 height 30
